Goal: Find specific page/section: Find specific page/section

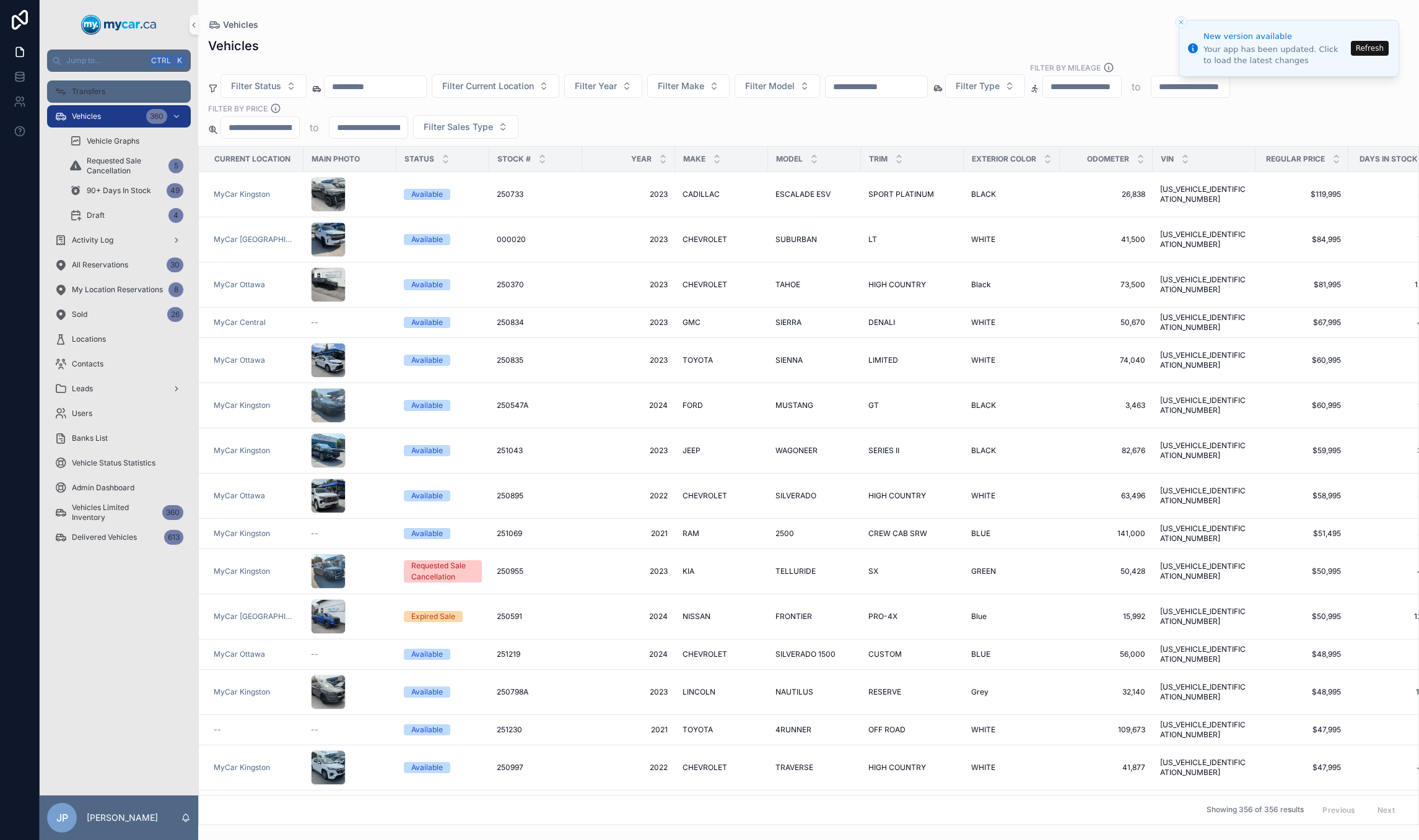
click at [96, 94] on span "Transfers" at bounding box center [89, 91] width 33 height 10
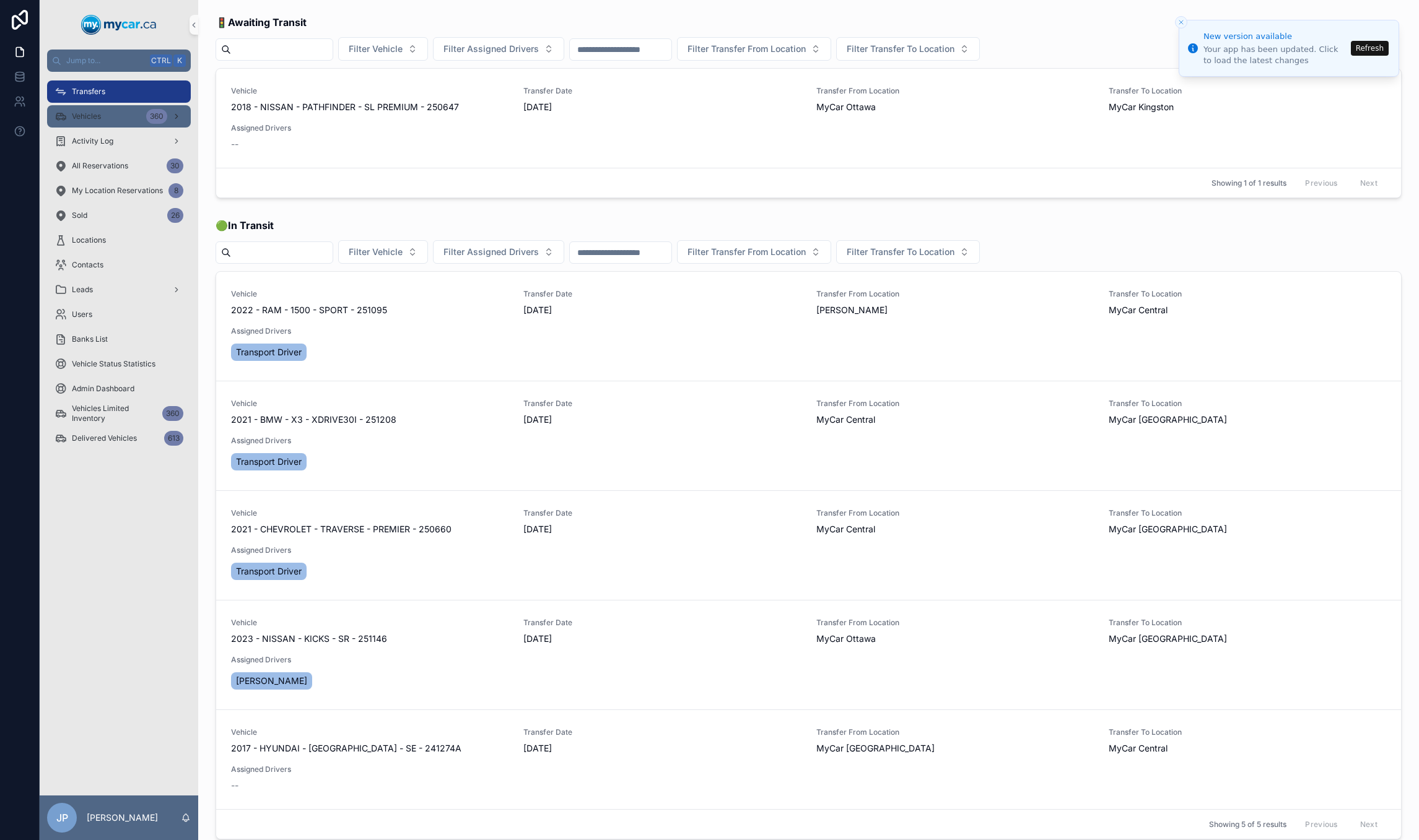
click at [105, 120] on div "Vehicles 360" at bounding box center [119, 116] width 129 height 20
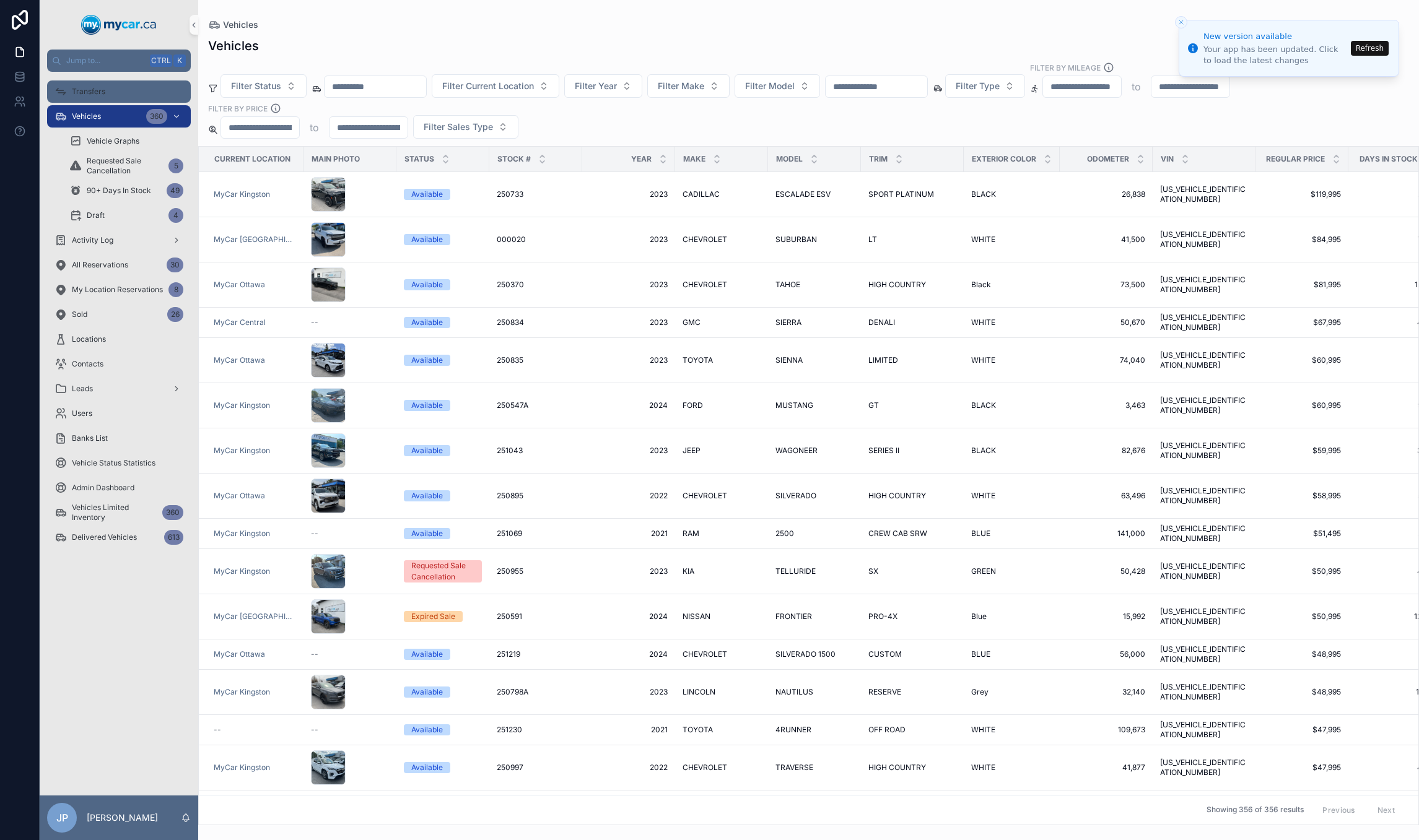
click at [111, 94] on div "Transfers" at bounding box center [119, 91] width 129 height 20
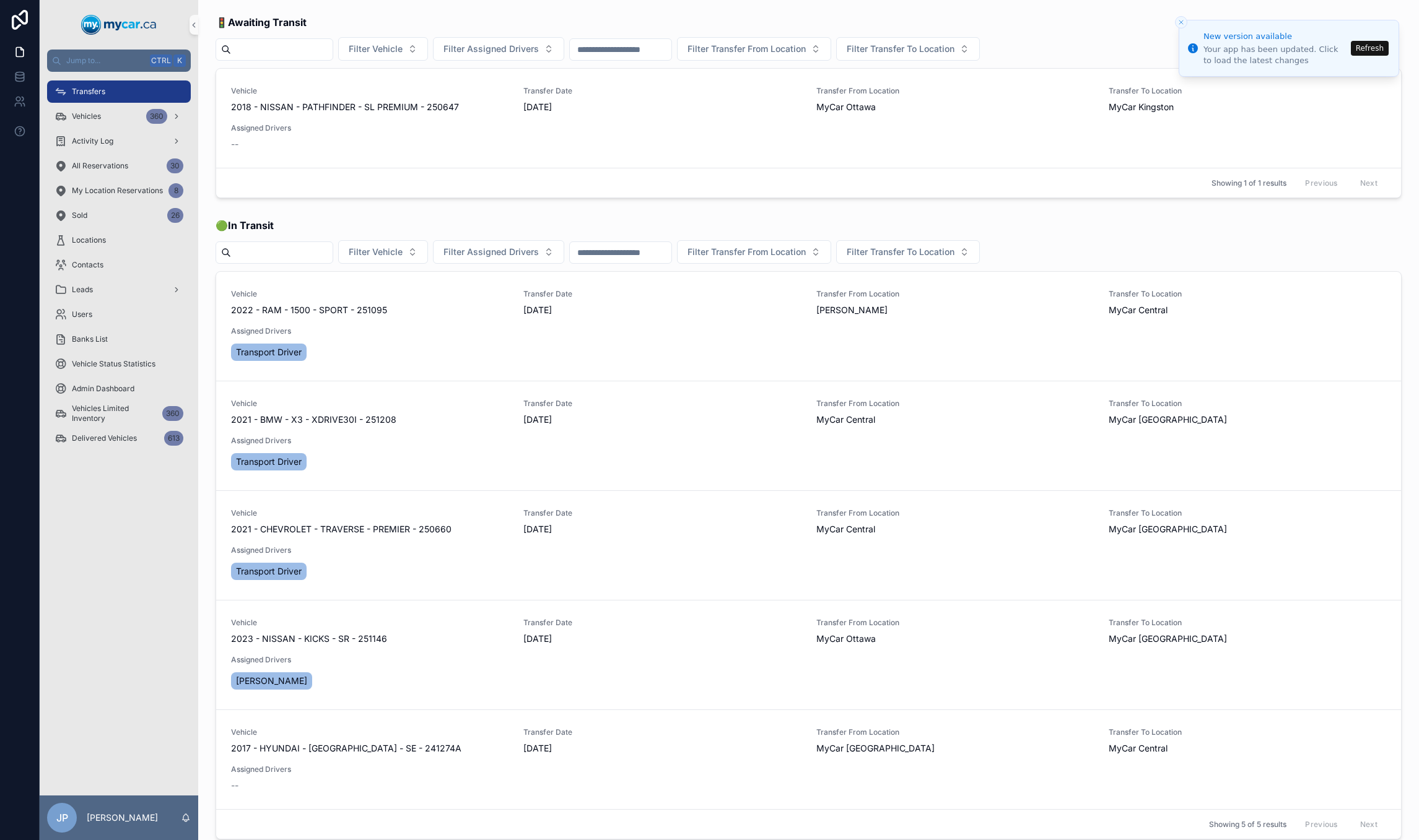
click at [1371, 46] on button "Refresh" at bounding box center [1370, 48] width 38 height 15
